Goal: Task Accomplishment & Management: Use online tool/utility

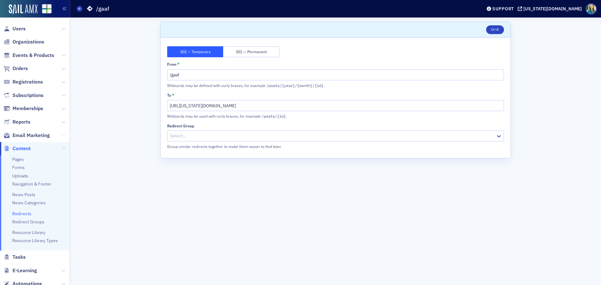
click at [62, 136] on icon at bounding box center [64, 136] width 4 height 4
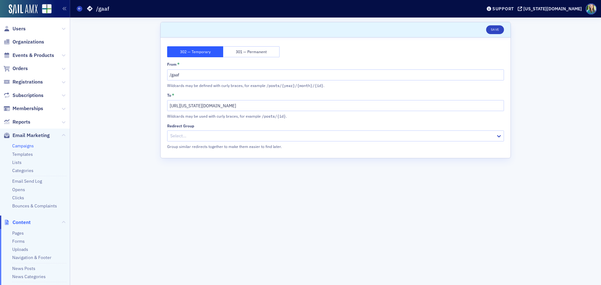
click at [17, 146] on link "Campaigns" at bounding box center [23, 146] width 22 height 6
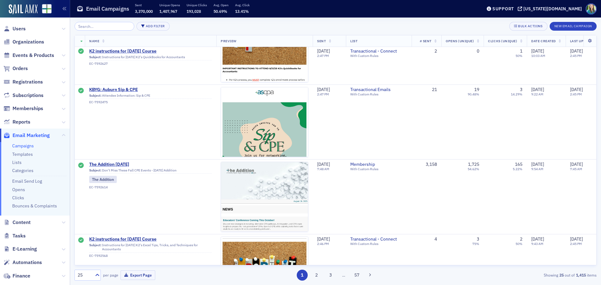
scroll to position [814, 0]
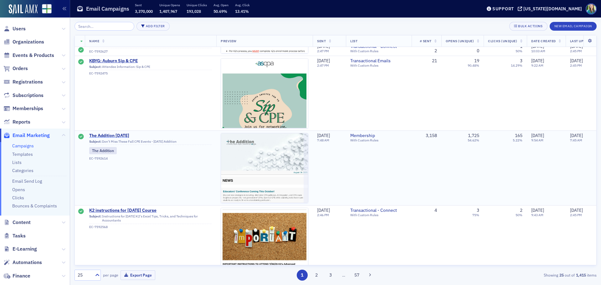
click at [126, 136] on span "The Addition [DATE]" at bounding box center [150, 136] width 123 height 6
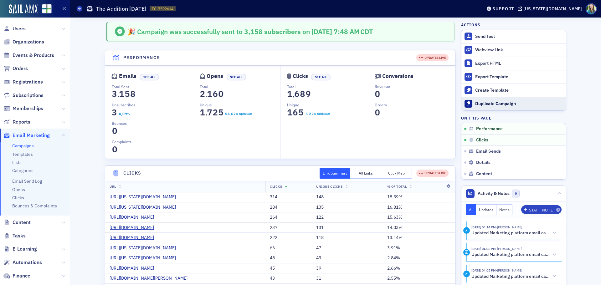
click at [493, 106] on div "Duplicate Campaign" at bounding box center [519, 104] width 88 height 6
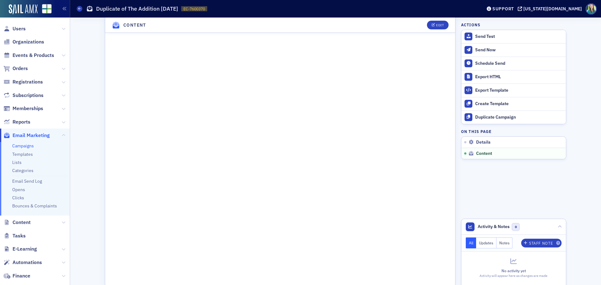
scroll to position [472, 0]
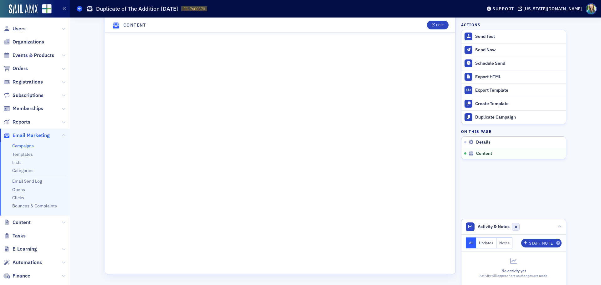
click at [79, 8] on icon at bounding box center [79, 8] width 3 height 3
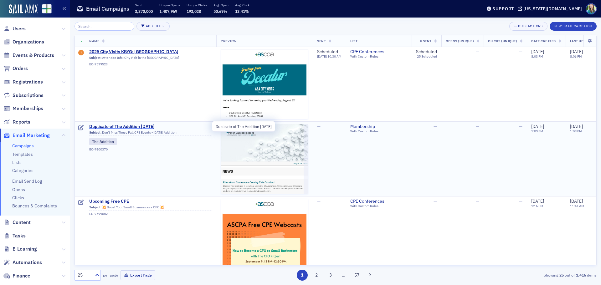
click at [140, 125] on span "Duplicate of The Addition [DATE]" at bounding box center [150, 127] width 123 height 6
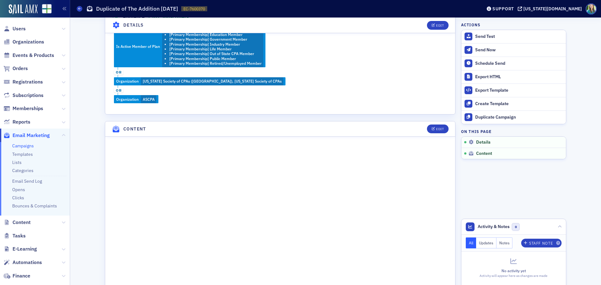
scroll to position [313, 0]
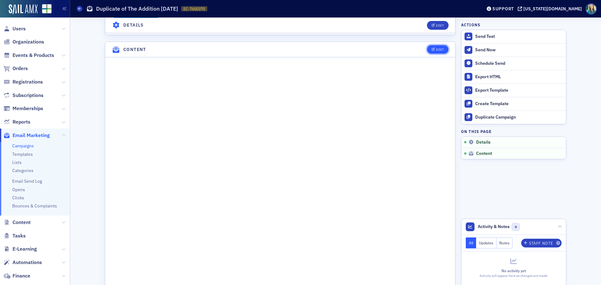
click at [431, 49] on icon "button" at bounding box center [433, 49] width 4 height 3
